Goal: Information Seeking & Learning: Learn about a topic

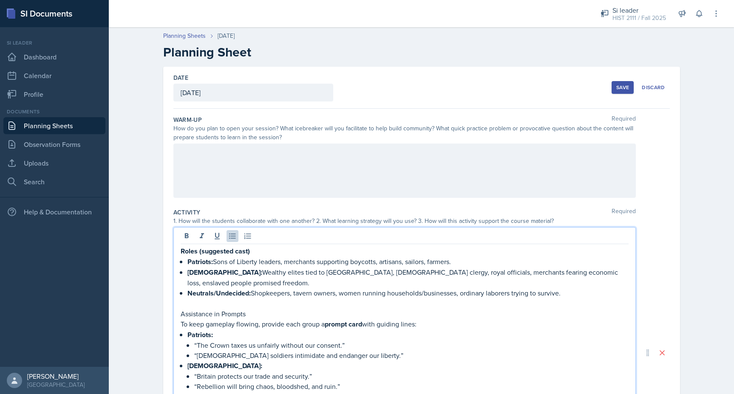
scroll to position [73, 0]
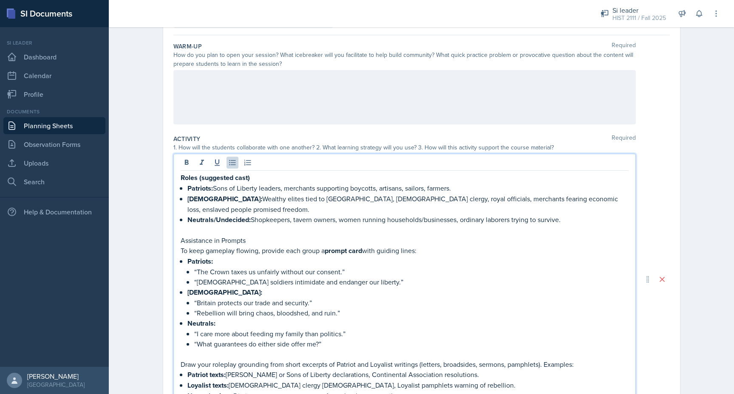
click at [315, 184] on p "Patriots: Sons of Liberty leaders, merchants supporting boycotts, artisans, sai…" at bounding box center [407, 188] width 441 height 11
click at [179, 176] on div "Roles (suggested cast) Patriots: Sons of Liberty leaders, merchants supporting …" at bounding box center [404, 279] width 462 height 251
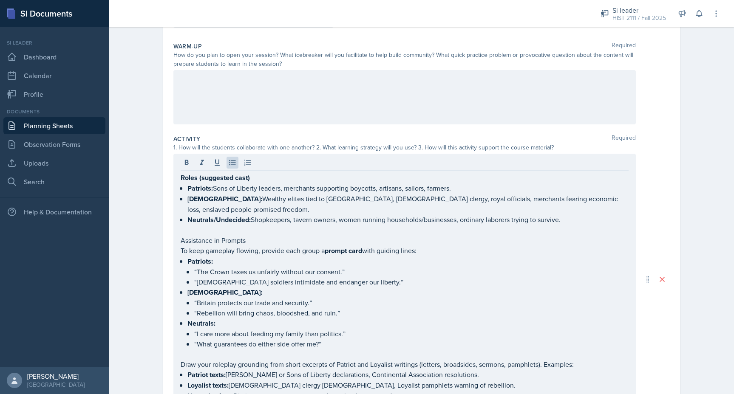
click at [196, 111] on div at bounding box center [404, 97] width 462 height 54
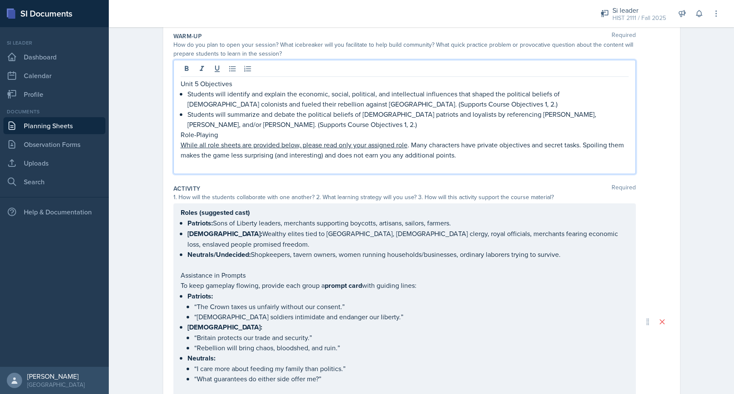
scroll to position [91, 0]
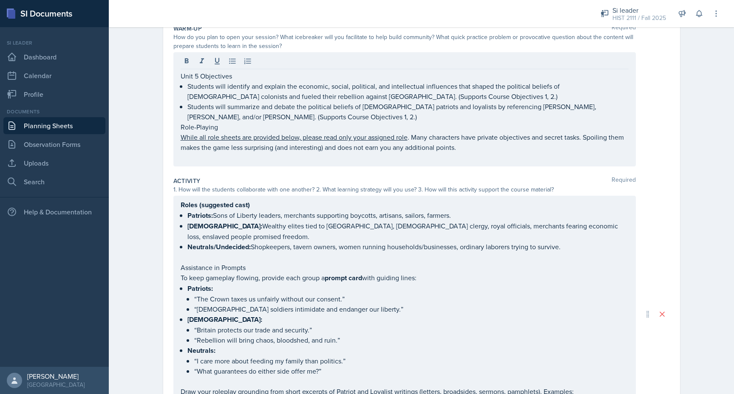
click at [347, 88] on p "Students will identify and explain the economic, social, political, and intelle…" at bounding box center [407, 91] width 441 height 20
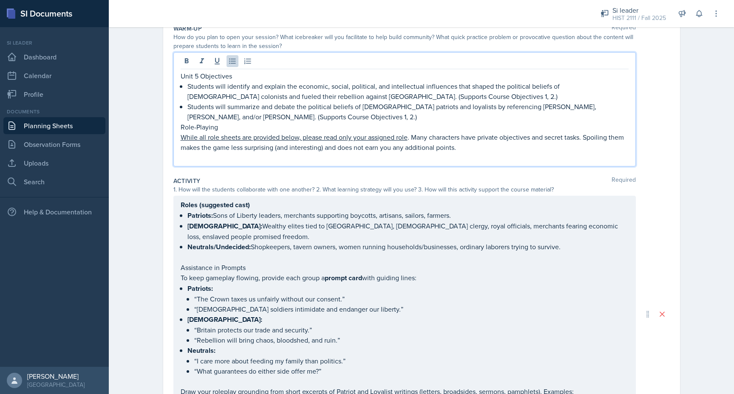
click at [181, 79] on p "Unit 5 Objectives" at bounding box center [405, 76] width 448 height 10
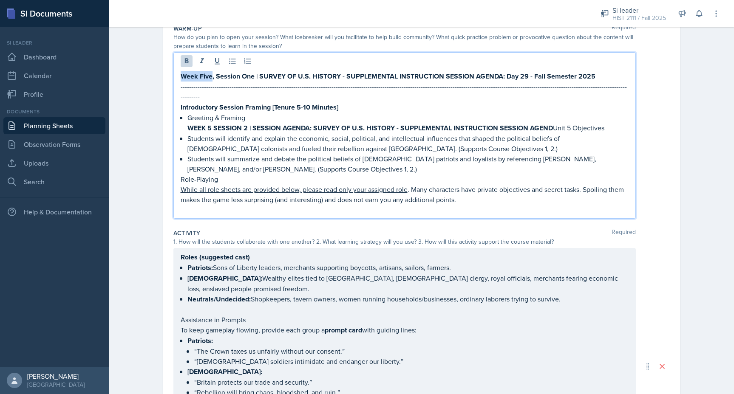
drag, startPoint x: 212, startPoint y: 77, endPoint x: 181, endPoint y: 76, distance: 31.5
click at [181, 76] on strong "Week Five, Session One | SURVEY OF U.S. HISTORY - SUPPLEMENTAL INSTRUCTION SESS…" at bounding box center [388, 76] width 415 height 10
drag, startPoint x: 252, startPoint y: 77, endPoint x: 215, endPoint y: 78, distance: 37.0
click at [215, 78] on strong "WEEK SIX, Session One | SURVEY OF U.S. HISTORY - SUPPLEMENTAL INSTRUCTION SESSI…" at bounding box center [387, 76] width 413 height 10
click at [211, 123] on strong "WEEK 5 SESSION 2 | SESSION AGENDA: SURVEY OF U.S. HISTORY - SUPPLEMENTAL INSTRU…" at bounding box center [369, 128] width 365 height 10
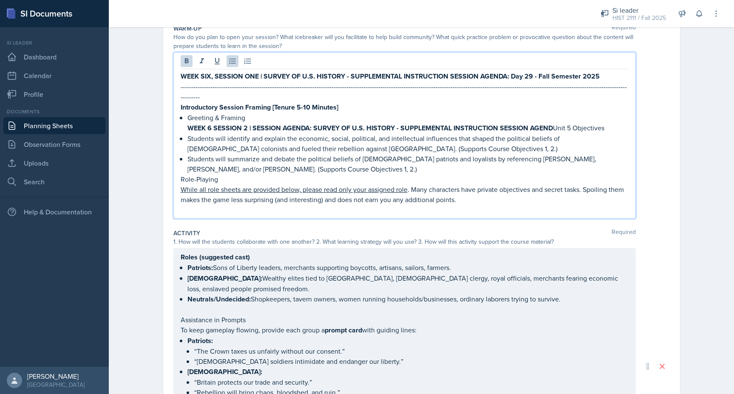
click at [247, 123] on strong "WEEK 6 SESSION 2 | SESSION AGENDA: SURVEY OF U.S. HISTORY - SUPPLEMENTAL INSTRU…" at bounding box center [369, 128] width 365 height 10
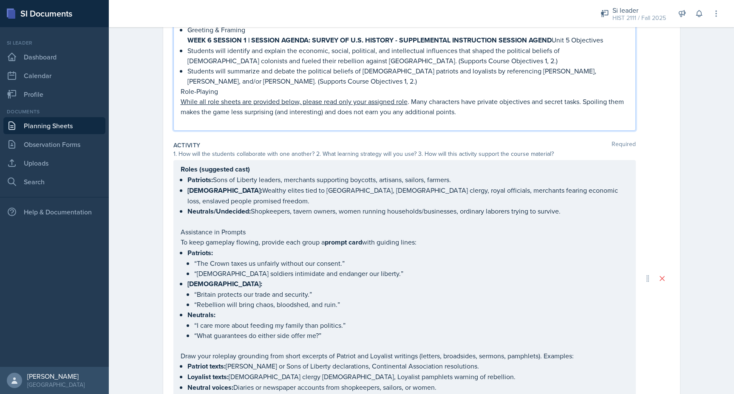
scroll to position [178, 0]
click at [178, 161] on div "Roles (suggested cast) Patriots: Sons of Liberty leaders, merchants supporting …" at bounding box center [404, 279] width 462 height 237
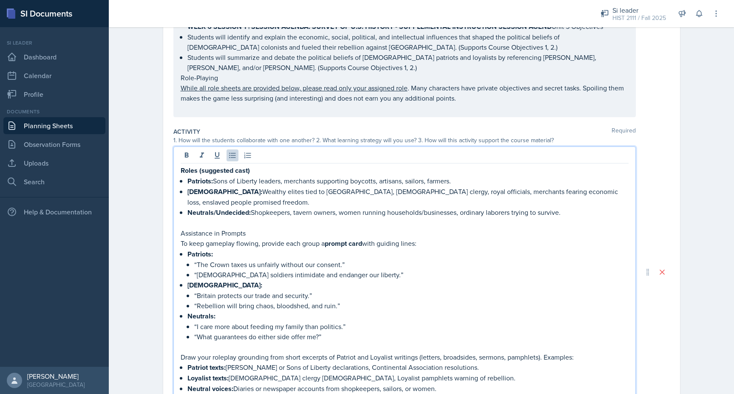
click at [182, 166] on strong "Roles (suggested cast)" at bounding box center [215, 171] width 69 height 10
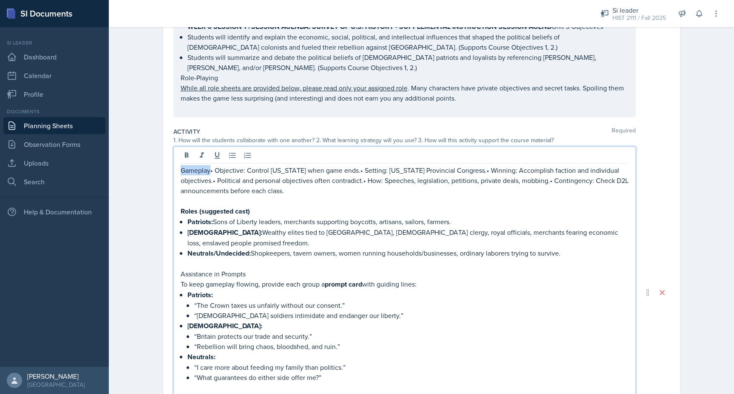
drag, startPoint x: 209, startPoint y: 161, endPoint x: 180, endPoint y: 161, distance: 29.3
click at [181, 165] on p "Gameplay• Objective: Control New York when game ends.• Setting: New York Provin…" at bounding box center [405, 180] width 448 height 31
click at [185, 152] on icon at bounding box center [186, 154] width 4 height 5
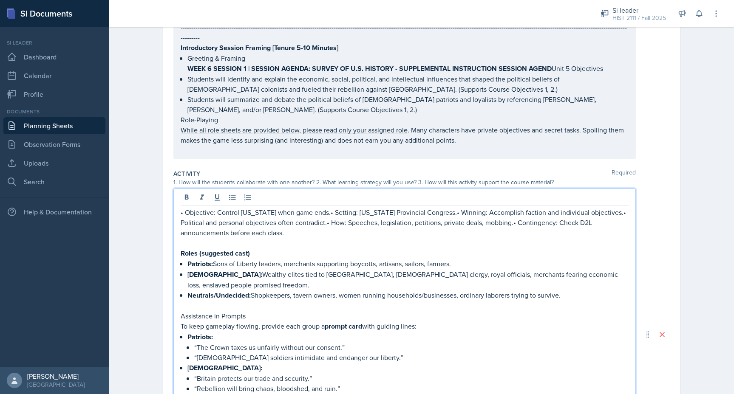
scroll to position [126, 0]
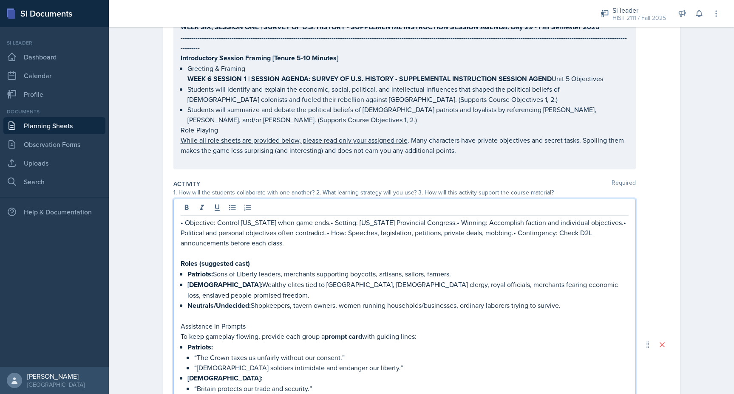
click at [185, 217] on p "• Objective: Control New York when game ends.• Setting: New York Provincial Con…" at bounding box center [405, 232] width 448 height 31
click at [319, 217] on p "Objective: Control New York when game ends.• Setting: New York Provincial Congr…" at bounding box center [405, 232] width 448 height 31
click at [326, 223] on p "Objective: Control New York when game ends. • Setting: New York Provincial Cong…" at bounding box center [405, 232] width 448 height 31
click at [439, 217] on p "Objective: Control New York when game ends. • Setting: New York Provincial Cong…" at bounding box center [405, 232] width 448 height 31
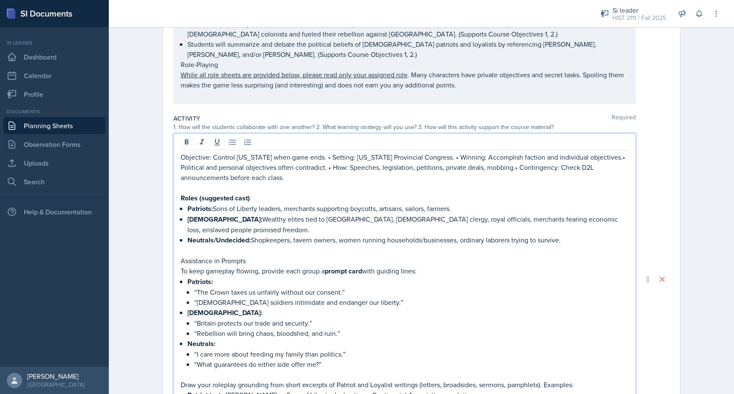
scroll to position [0, 0]
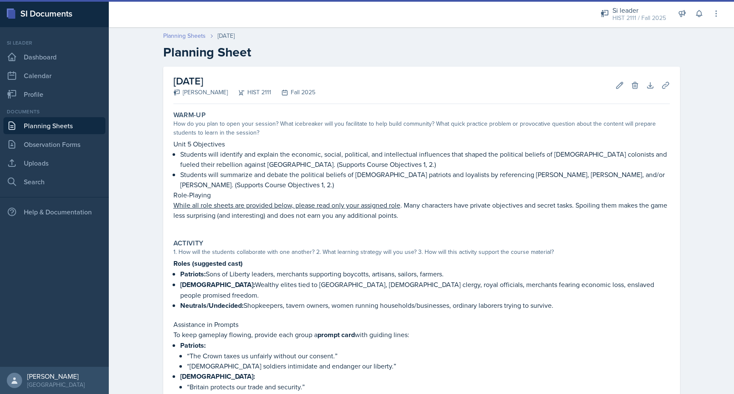
click at [171, 34] on link "Planning Sheets" at bounding box center [184, 35] width 42 height 9
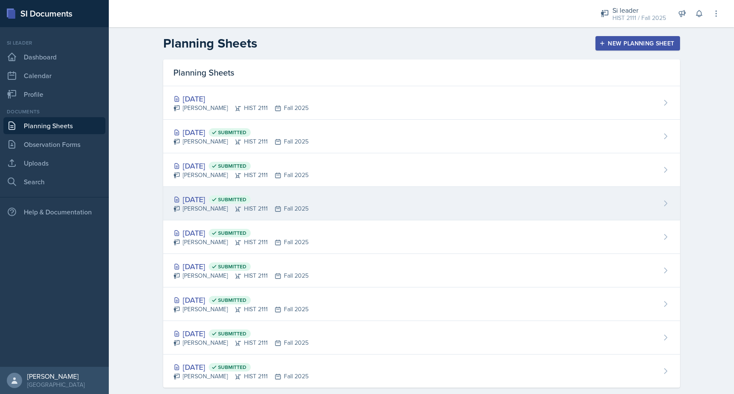
click at [204, 195] on div "[DATE] Submitted" at bounding box center [240, 199] width 135 height 11
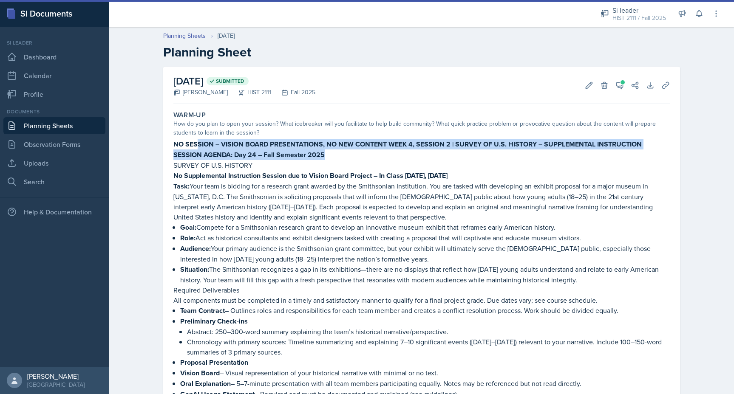
drag, startPoint x: 334, startPoint y: 156, endPoint x: 198, endPoint y: 148, distance: 136.6
click at [198, 148] on p "NO SESSION – VISION BOARD PRESENTATIONS, NO NEW CONTENT WEEK 4, SESSION 2 | SUR…" at bounding box center [421, 149] width 496 height 21
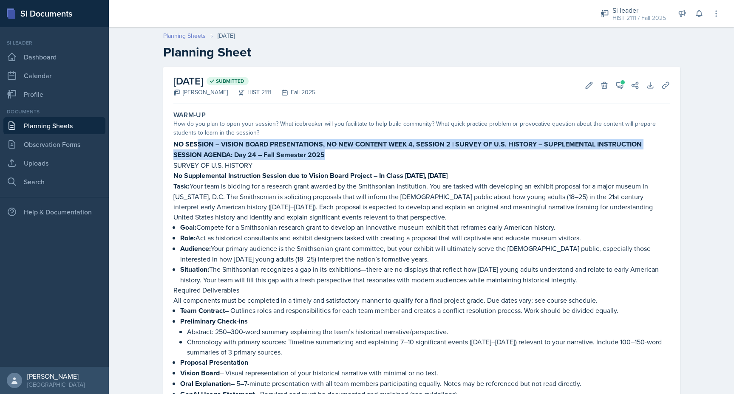
click at [172, 34] on link "Planning Sheets" at bounding box center [184, 35] width 42 height 9
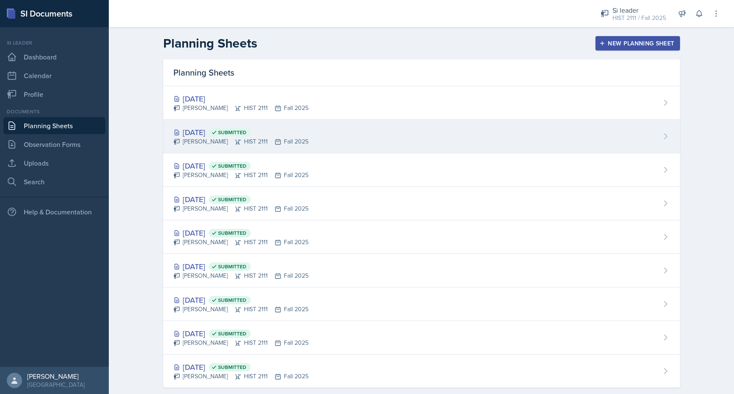
click at [201, 139] on div "[PERSON_NAME] HIST 2111 Fall 2025" at bounding box center [240, 141] width 135 height 9
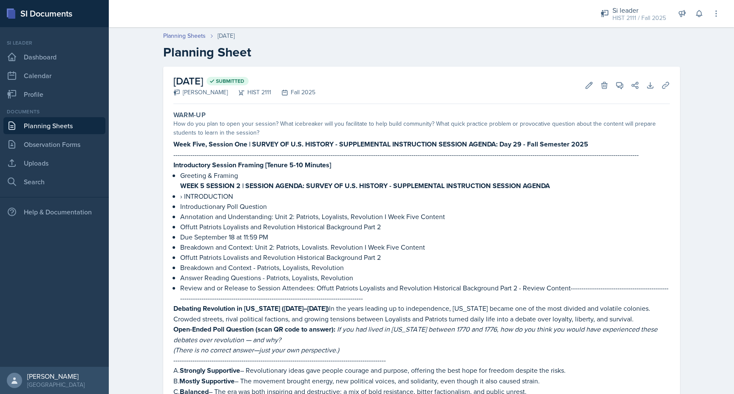
click at [533, 182] on strong "WEEK 5 SESSION 2 | SESSION AGENDA: SURVEY OF U.S. HISTORY - SUPPLEMENTAL INSTRU…" at bounding box center [365, 186] width 370 height 10
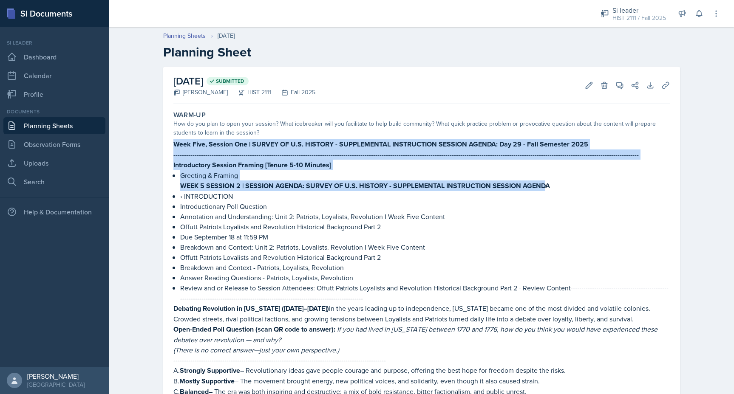
drag, startPoint x: 547, startPoint y: 187, endPoint x: 167, endPoint y: 143, distance: 382.3
copy div "Week Five, Session One | SURVEY OF U.S. HISTORY - SUPPLEMENTAL INSTRUCTION SESS…"
